Goal: Find specific page/section: Find specific page/section

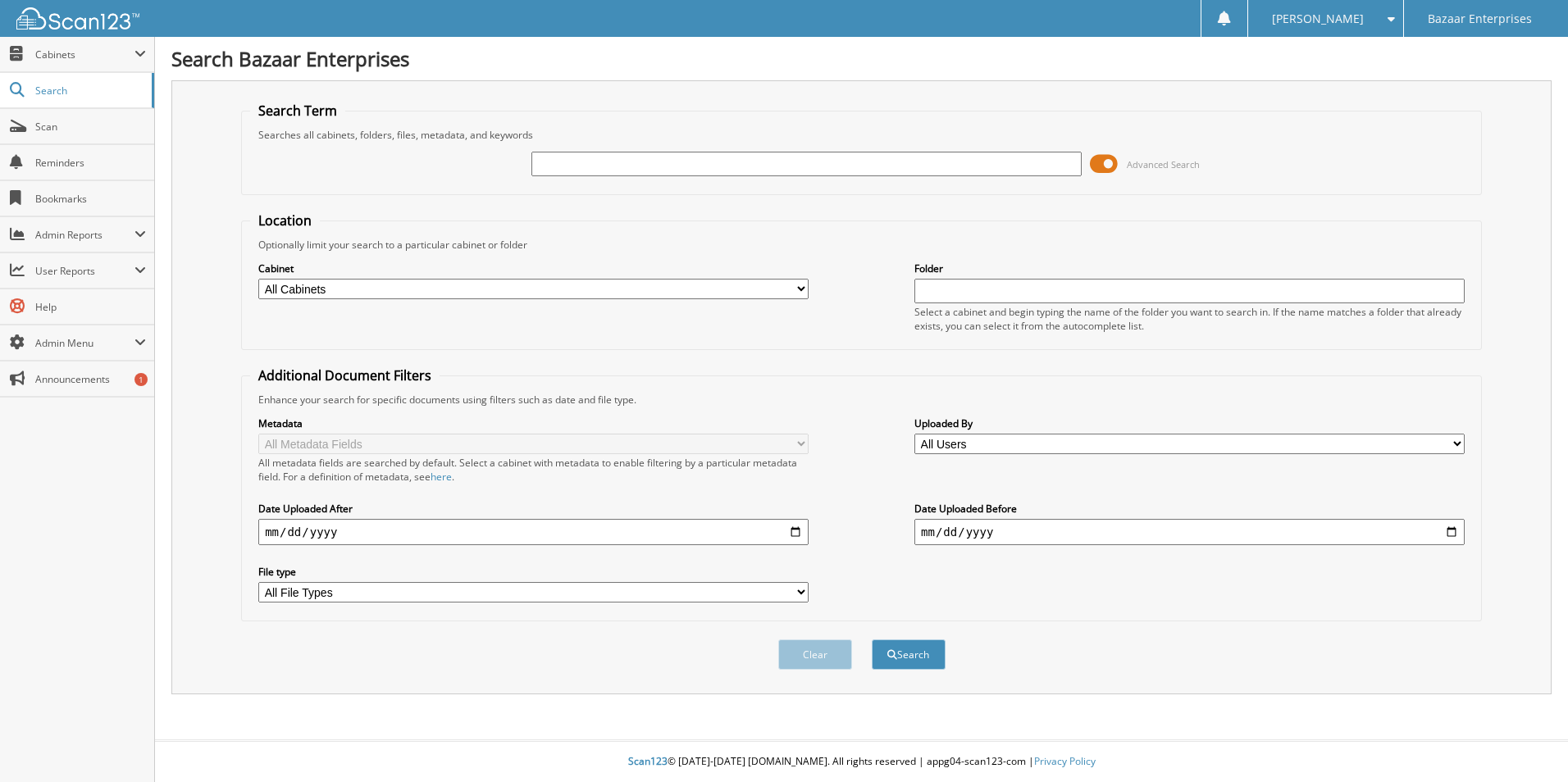
click at [603, 160] on input "text" at bounding box center [807, 164] width 551 height 25
type input "P3928"
click at [878, 643] on button "Search" at bounding box center [909, 654] width 74 height 30
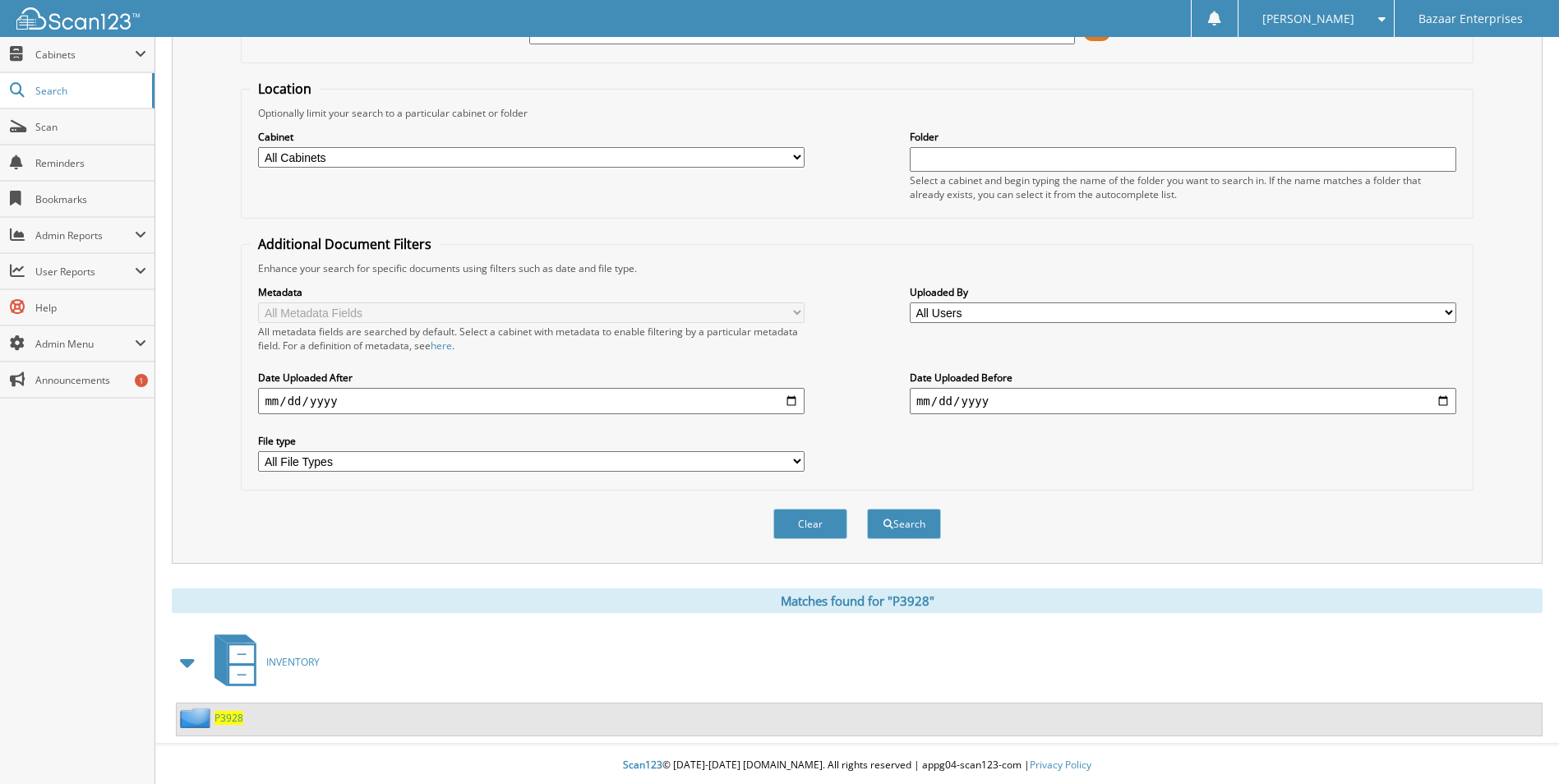
scroll to position [135, 0]
click at [107, 57] on span "Cabinets" at bounding box center [85, 54] width 100 height 14
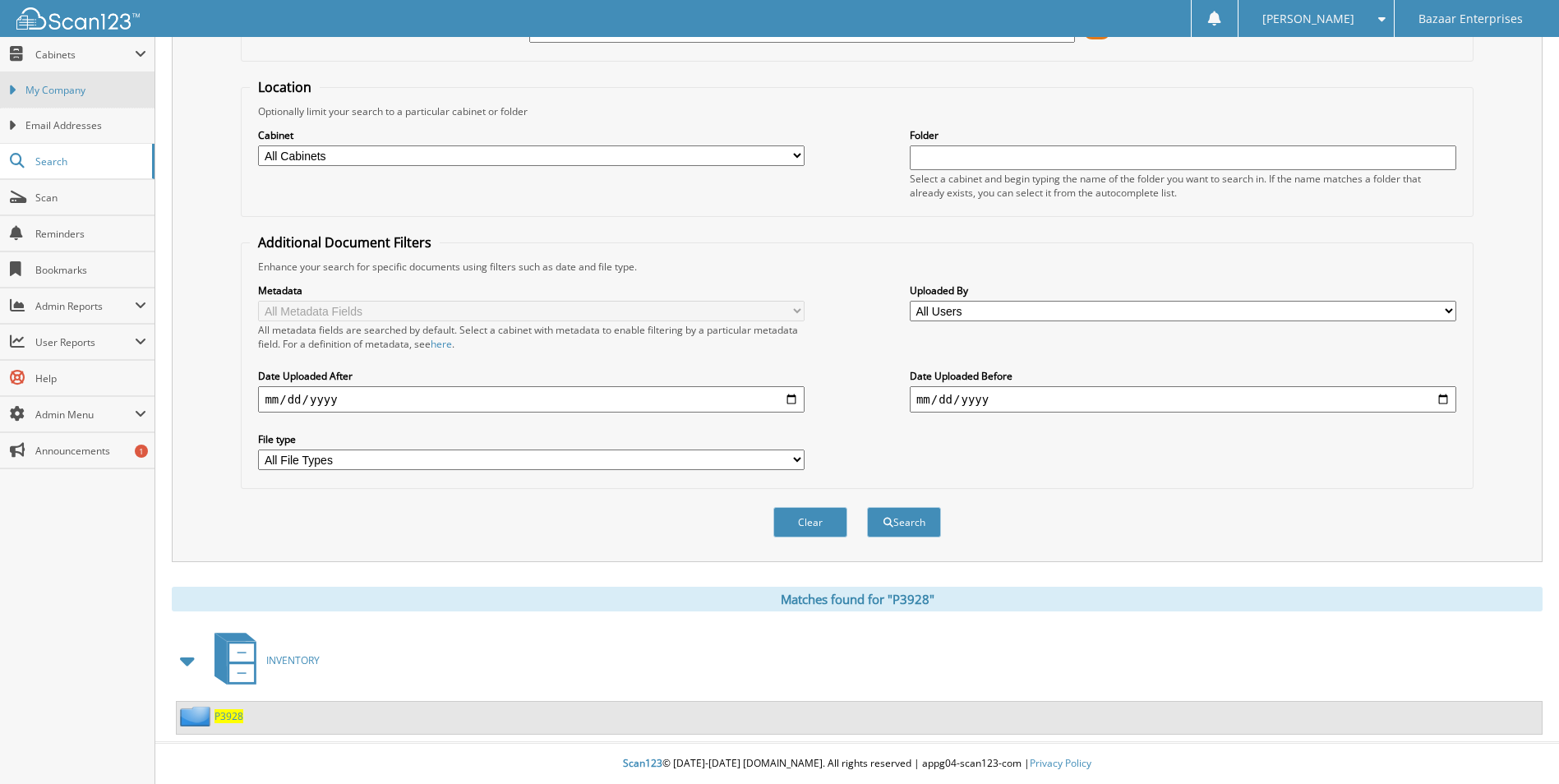
click at [110, 90] on span "My Company" at bounding box center [86, 91] width 121 height 15
